Goal: Task Accomplishment & Management: Use online tool/utility

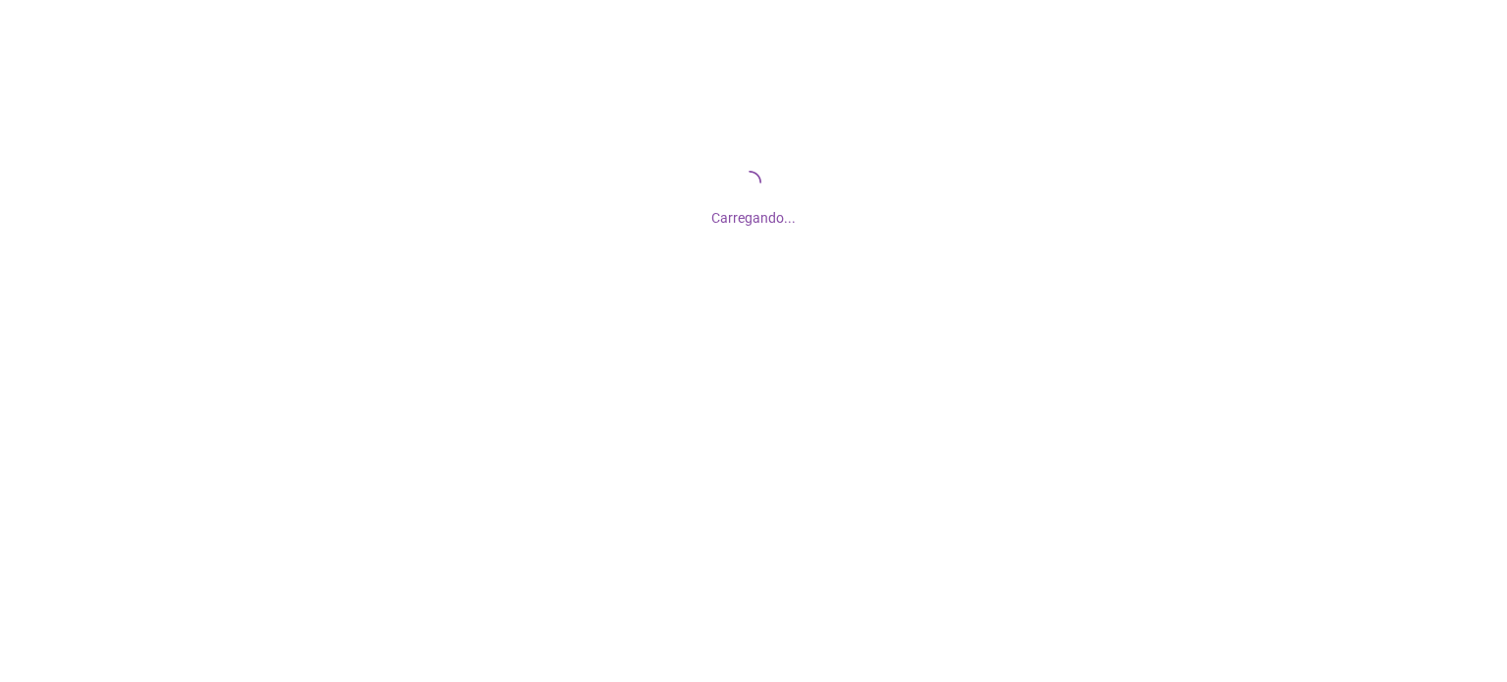
click at [1477, 73] on div "Carregando..." at bounding box center [753, 196] width 1507 height 392
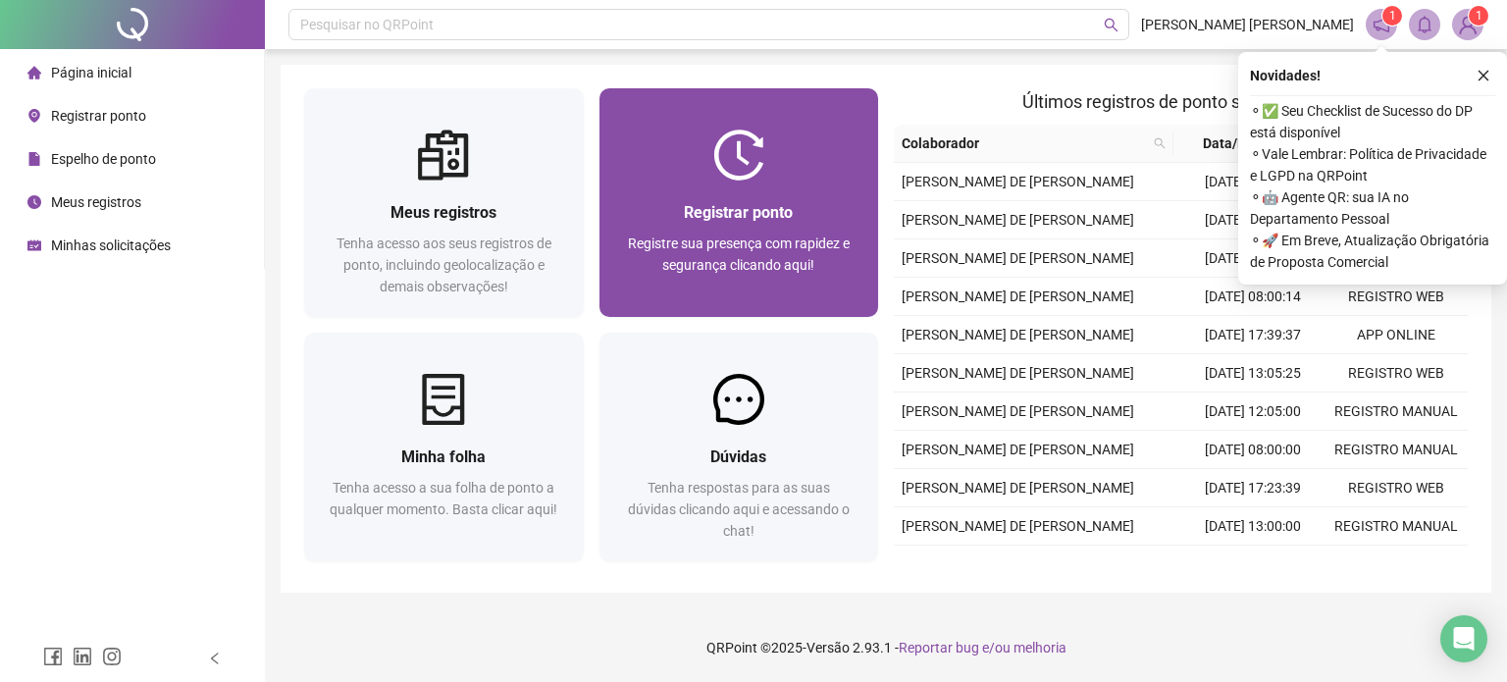
click at [747, 235] on span "Registre sua presença com rapidez e segurança clicando aqui!" at bounding box center [739, 253] width 222 height 37
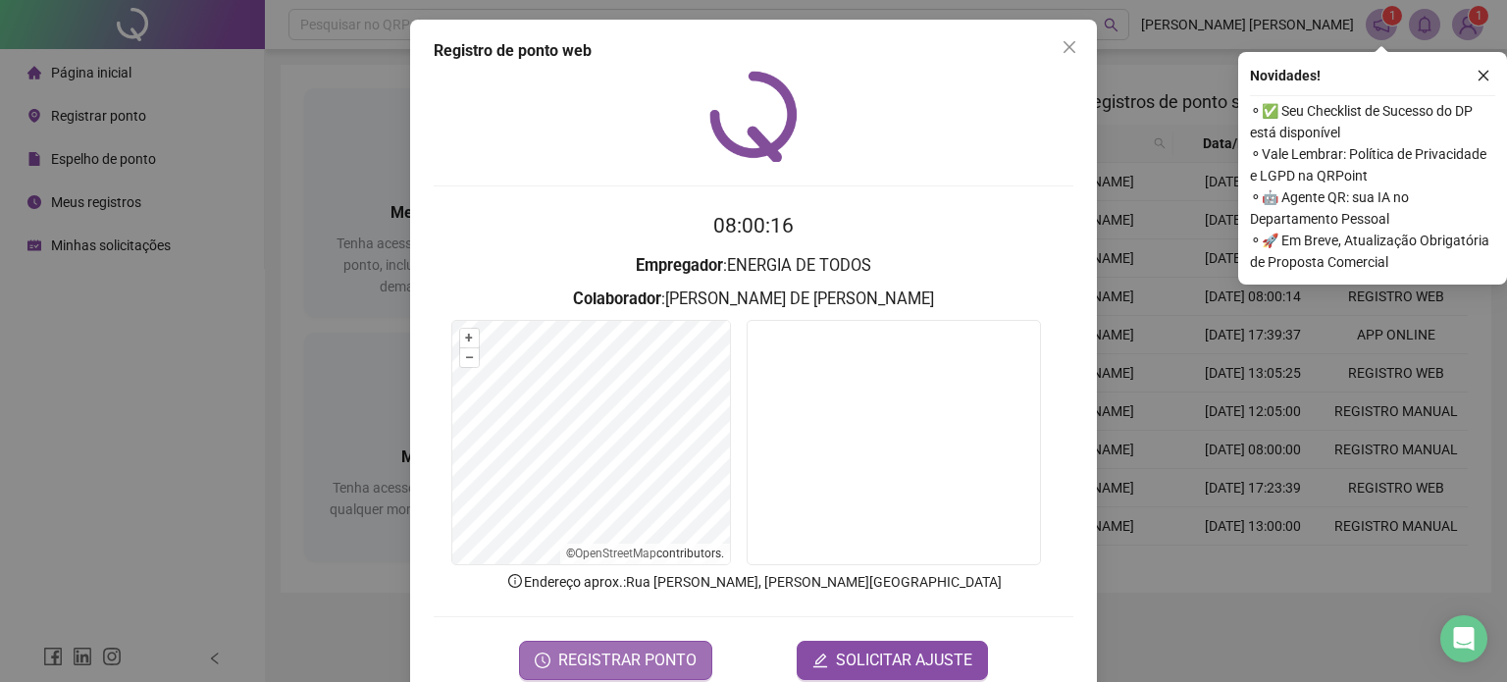
click at [622, 660] on span "REGISTRAR PONTO" at bounding box center [627, 661] width 138 height 24
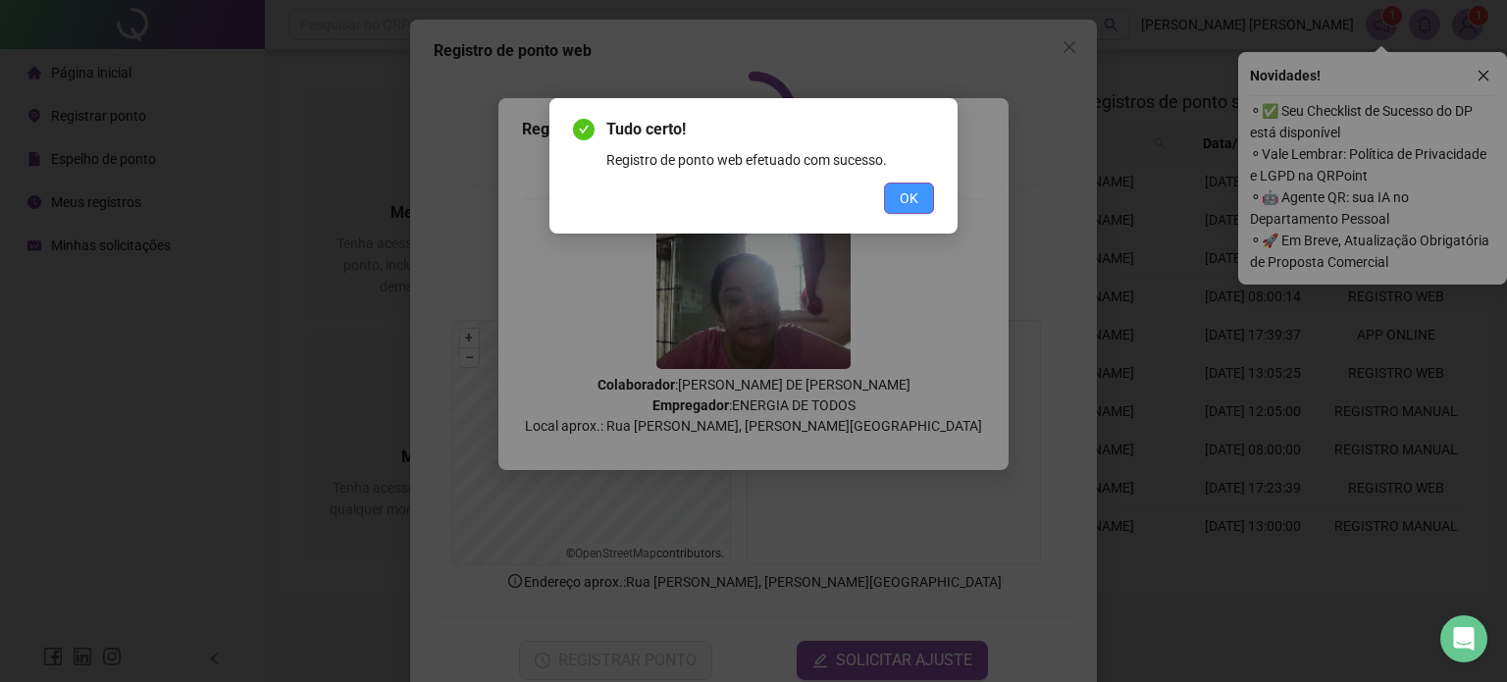
click at [911, 205] on span "OK" at bounding box center [909, 198] width 19 height 22
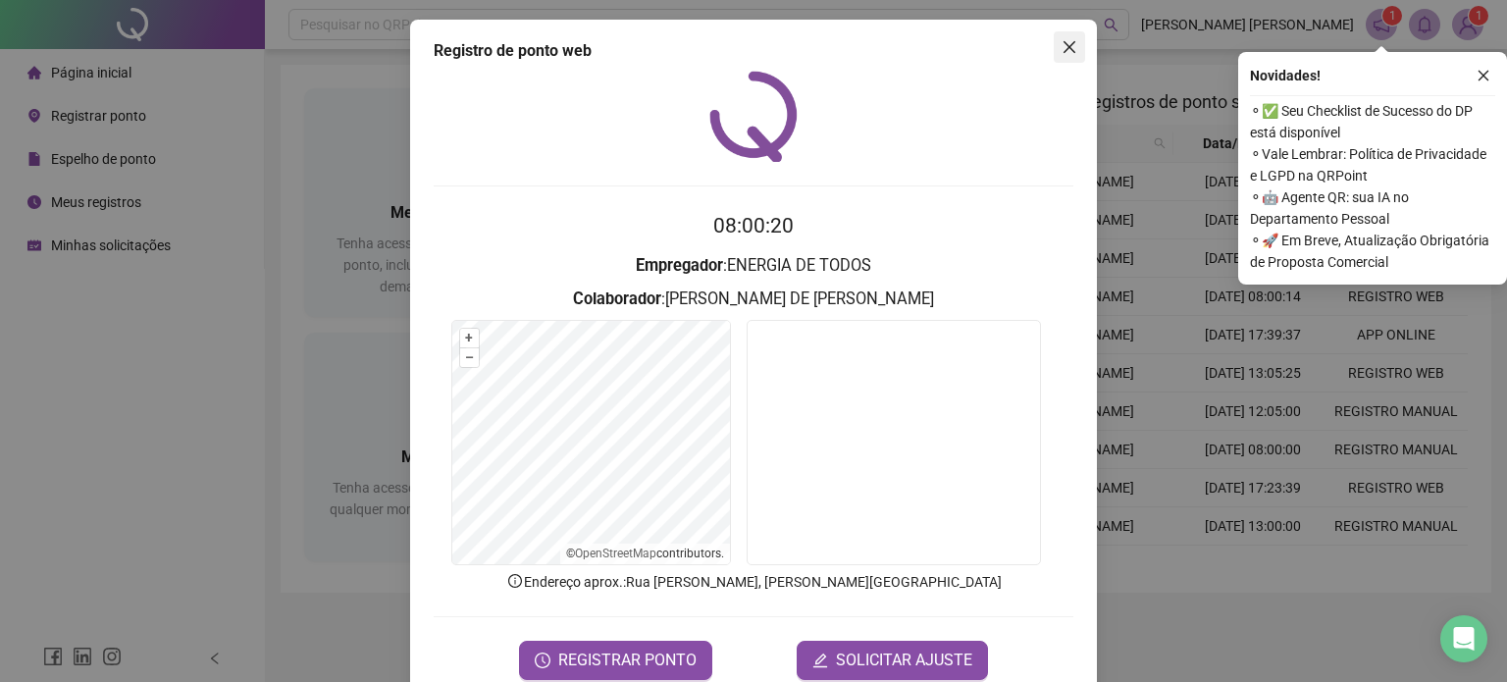
click at [1062, 50] on icon "close" at bounding box center [1070, 47] width 16 height 16
